Goal: Task Accomplishment & Management: Use online tool/utility

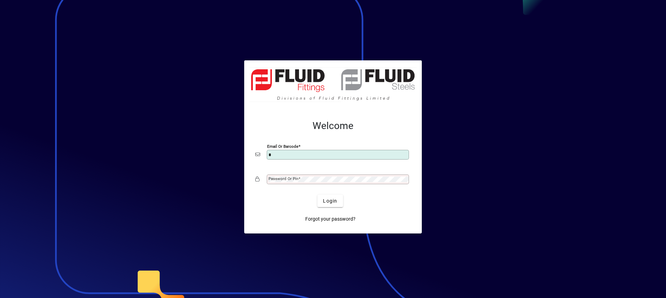
type input "**********"
click at [278, 178] on mat-label "Password or Pin" at bounding box center [284, 178] width 30 height 5
click at [317, 195] on button "Login" at bounding box center [329, 201] width 25 height 12
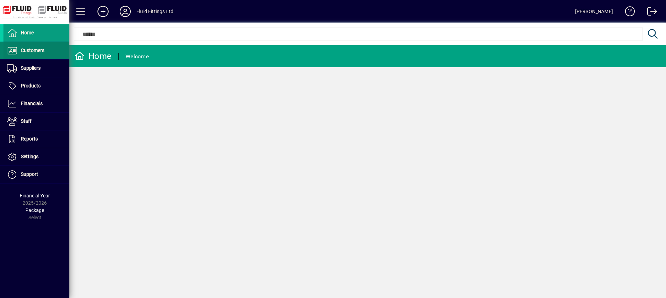
click at [23, 50] on span "Customers" at bounding box center [33, 51] width 24 height 6
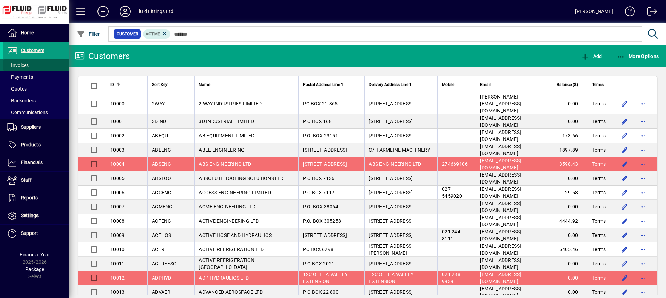
click at [23, 65] on span "Invoices" at bounding box center [18, 65] width 22 height 6
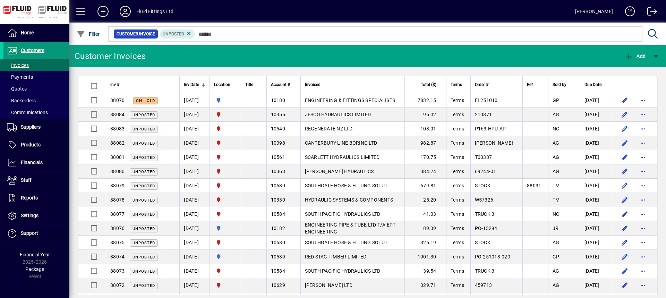
click at [24, 52] on span "Customers" at bounding box center [33, 51] width 24 height 6
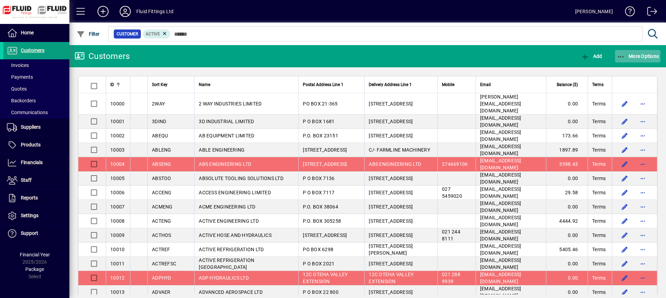
click at [648, 56] on span "More Options" at bounding box center [638, 56] width 42 height 6
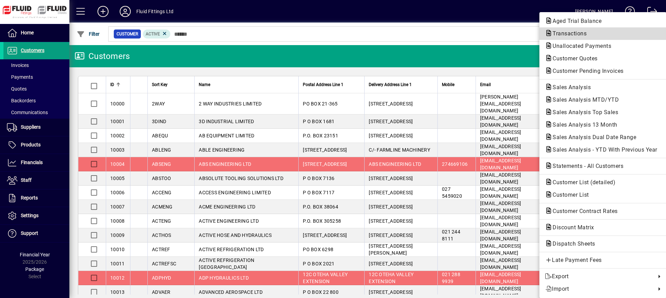
click at [567, 33] on span "Transactions" at bounding box center [567, 33] width 45 height 7
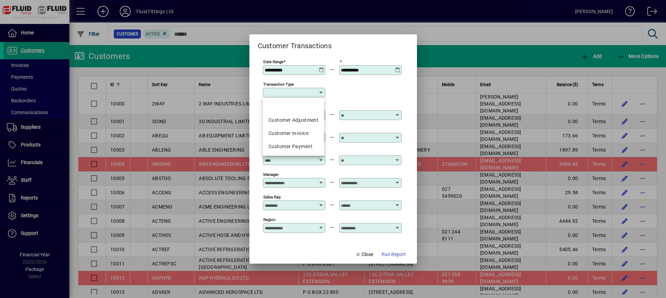
click at [285, 93] on input "Transaction Type" at bounding box center [292, 93] width 54 height 6
click at [286, 133] on div "Customer Invoice" at bounding box center [294, 133] width 50 height 7
type input "**********"
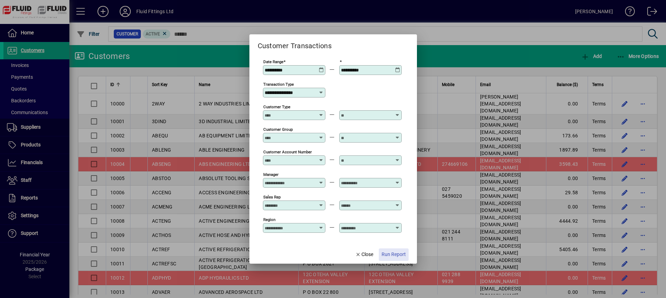
click at [395, 256] on span "Run Report" at bounding box center [394, 254] width 24 height 7
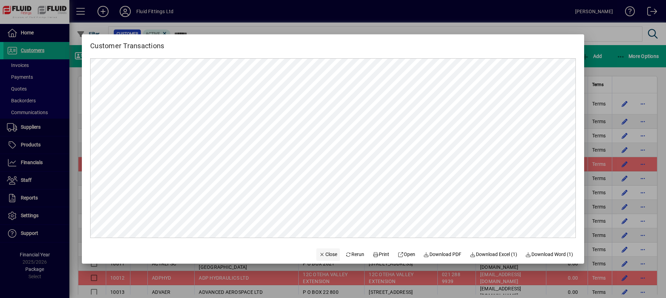
click at [325, 255] on span "Close" at bounding box center [328, 254] width 18 height 7
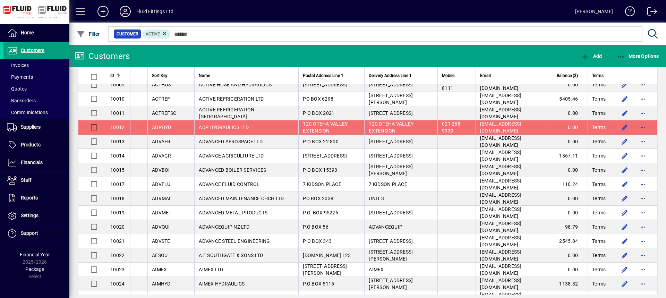
scroll to position [69, 0]
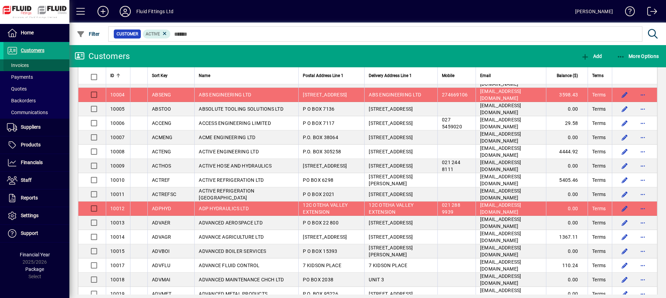
click at [24, 66] on span "Invoices" at bounding box center [18, 65] width 22 height 6
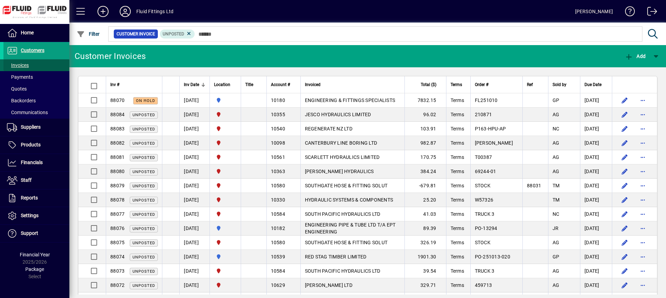
click at [23, 65] on span "Invoices" at bounding box center [18, 65] width 22 height 6
drag, startPoint x: 28, startPoint y: 49, endPoint x: 41, endPoint y: 52, distance: 13.7
click at [28, 49] on span "Customers" at bounding box center [33, 51] width 24 height 6
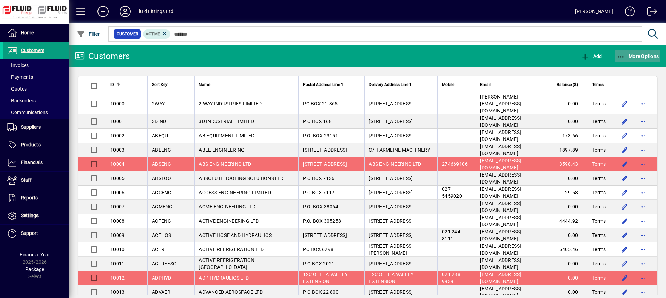
click at [633, 57] on span "More Options" at bounding box center [638, 56] width 42 height 6
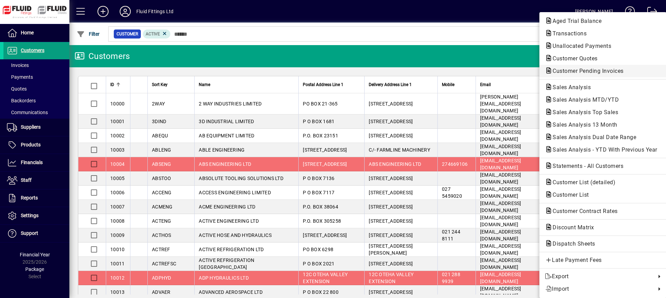
click at [564, 69] on span "Customer Pending Invoices" at bounding box center [586, 71] width 82 height 7
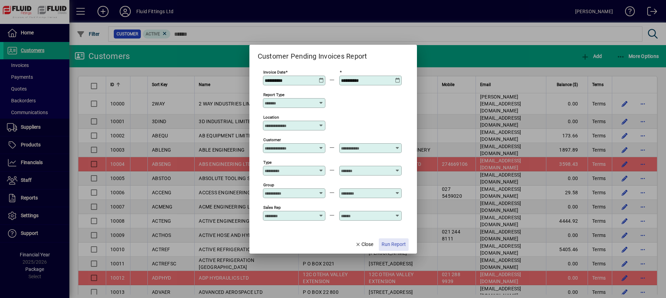
click at [397, 243] on span "Run Report" at bounding box center [394, 244] width 24 height 7
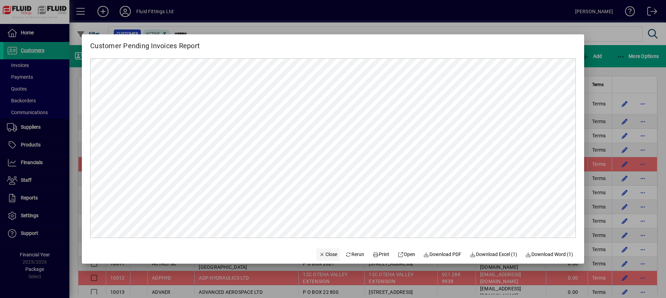
click at [323, 253] on span "Close" at bounding box center [328, 254] width 18 height 7
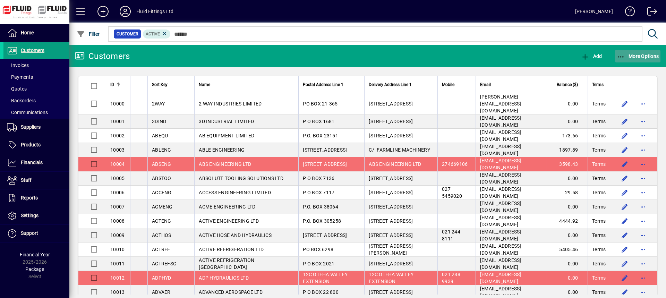
click at [619, 52] on span "button" at bounding box center [638, 56] width 46 height 17
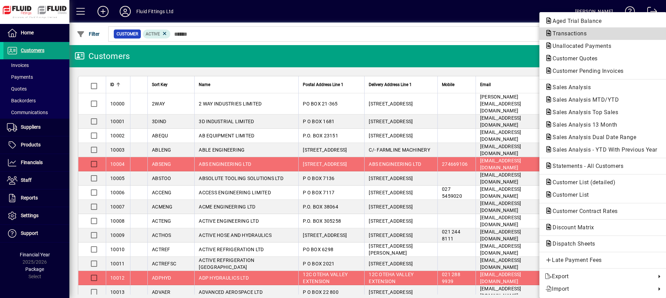
click at [563, 33] on span "Transactions" at bounding box center [567, 33] width 45 height 7
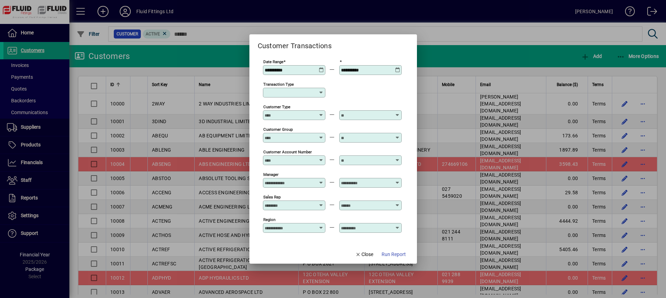
click at [322, 93] on icon at bounding box center [321, 93] width 6 height 6
click at [300, 134] on div "Customer Invoice" at bounding box center [294, 133] width 50 height 7
type input "**********"
click at [396, 255] on span "Run Report" at bounding box center [394, 254] width 24 height 7
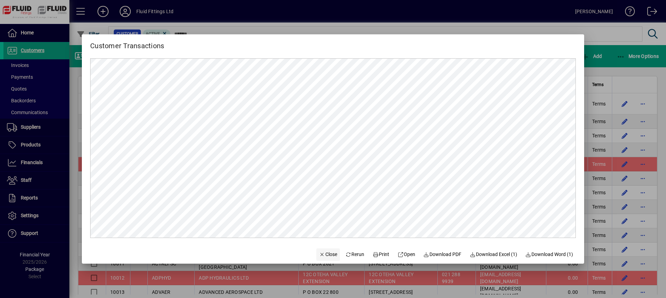
click at [327, 254] on span "Close" at bounding box center [328, 254] width 18 height 7
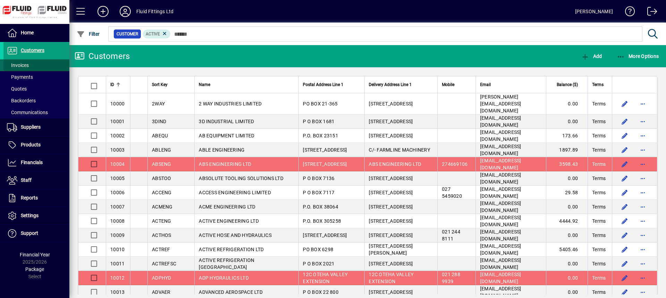
click at [24, 62] on span "Invoices" at bounding box center [15, 65] width 25 height 7
